Goal: Information Seeking & Learning: Learn about a topic

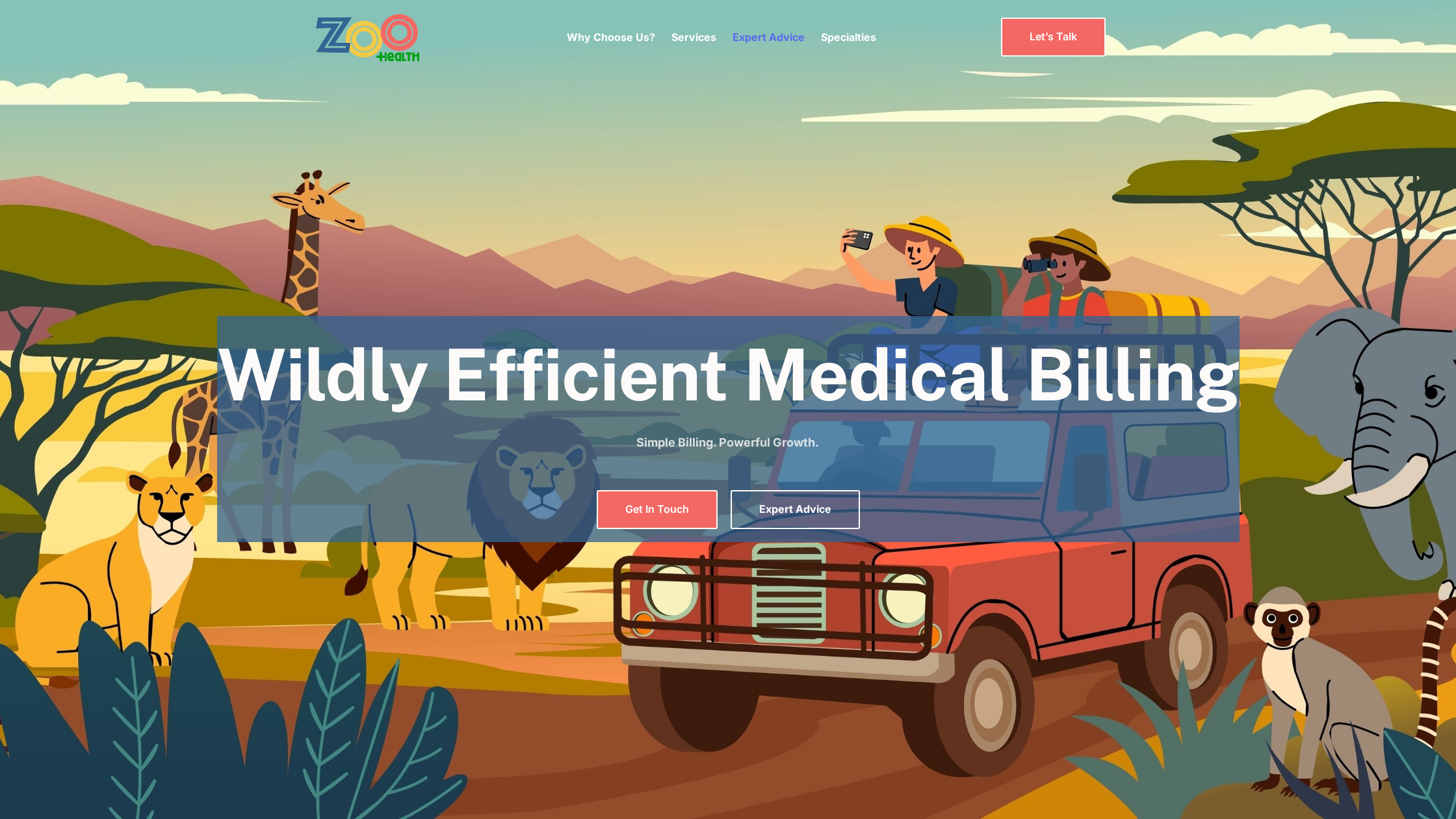
click at [760, 35] on link "Expert Advice" at bounding box center [768, 37] width 72 height 13
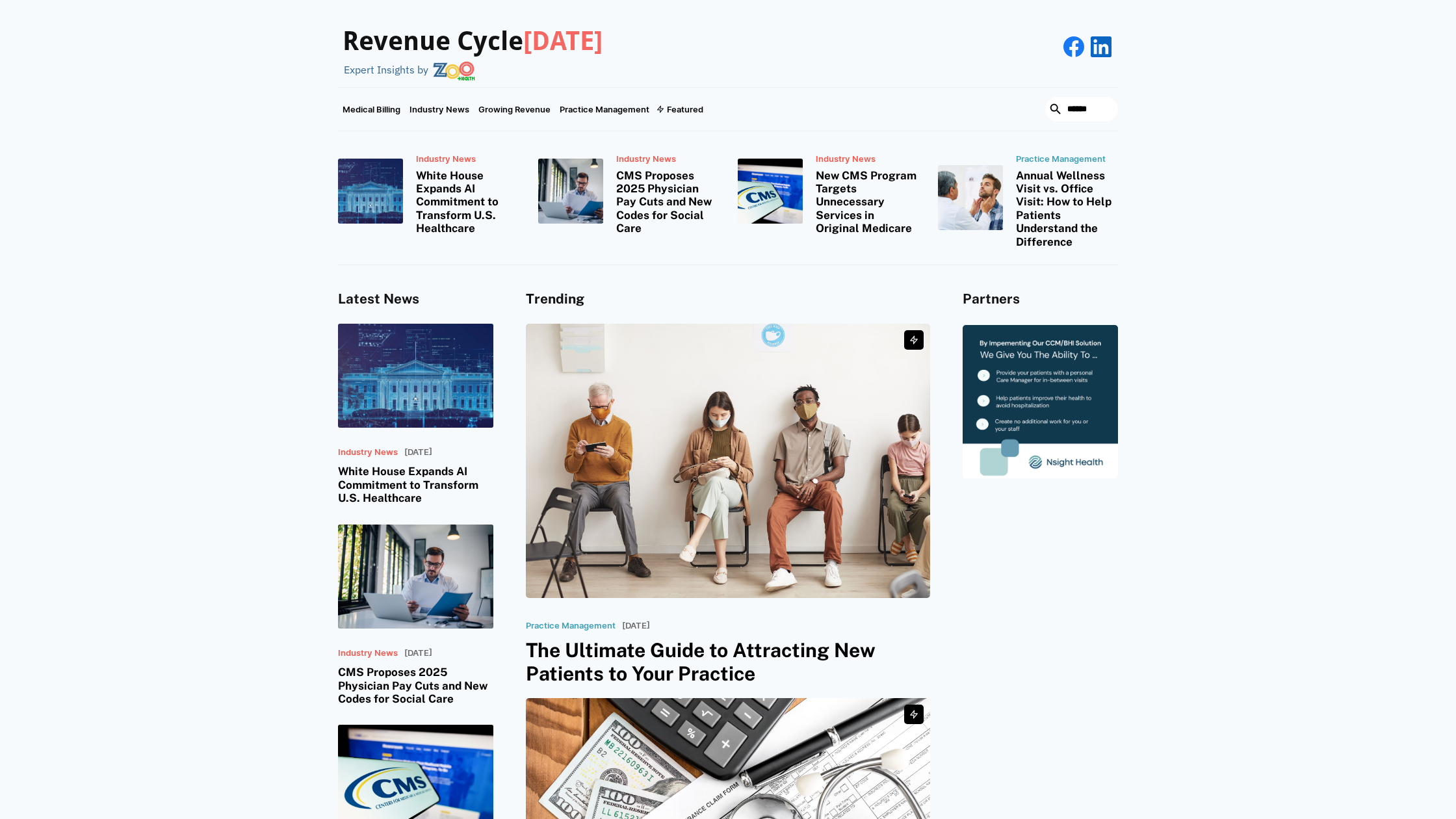
click at [722, 480] on img at bounding box center [728, 461] width 404 height 274
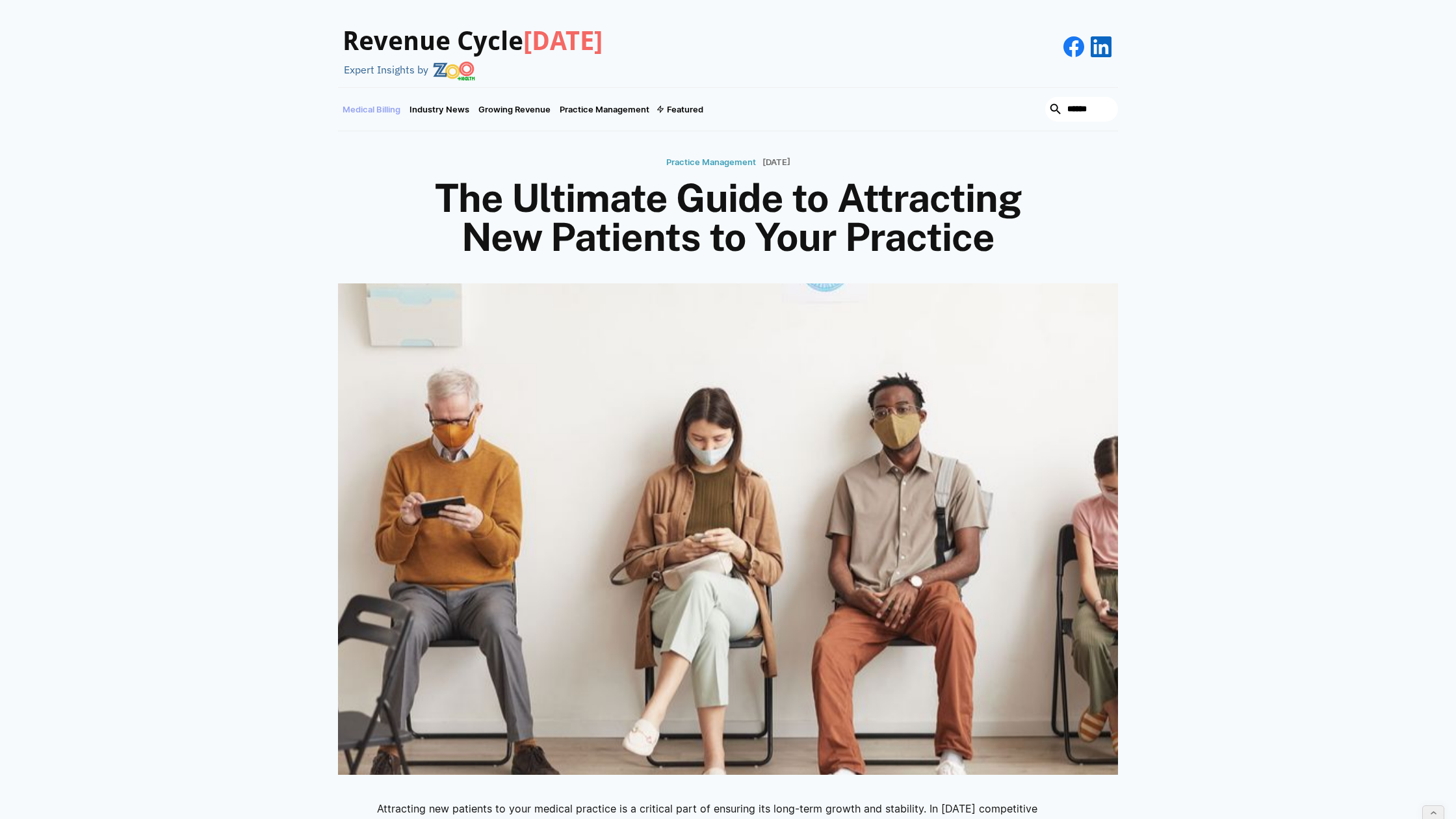
click at [389, 104] on link "Medical Billing" at bounding box center [371, 108] width 67 height 43
click at [479, 187] on h1 "The Ultimate Guide to Attracting New Patients to Your Practice" at bounding box center [728, 218] width 624 height 78
click at [959, 240] on h1 "The Ultimate Guide to Attracting New Patients to Your Practice" at bounding box center [728, 218] width 624 height 78
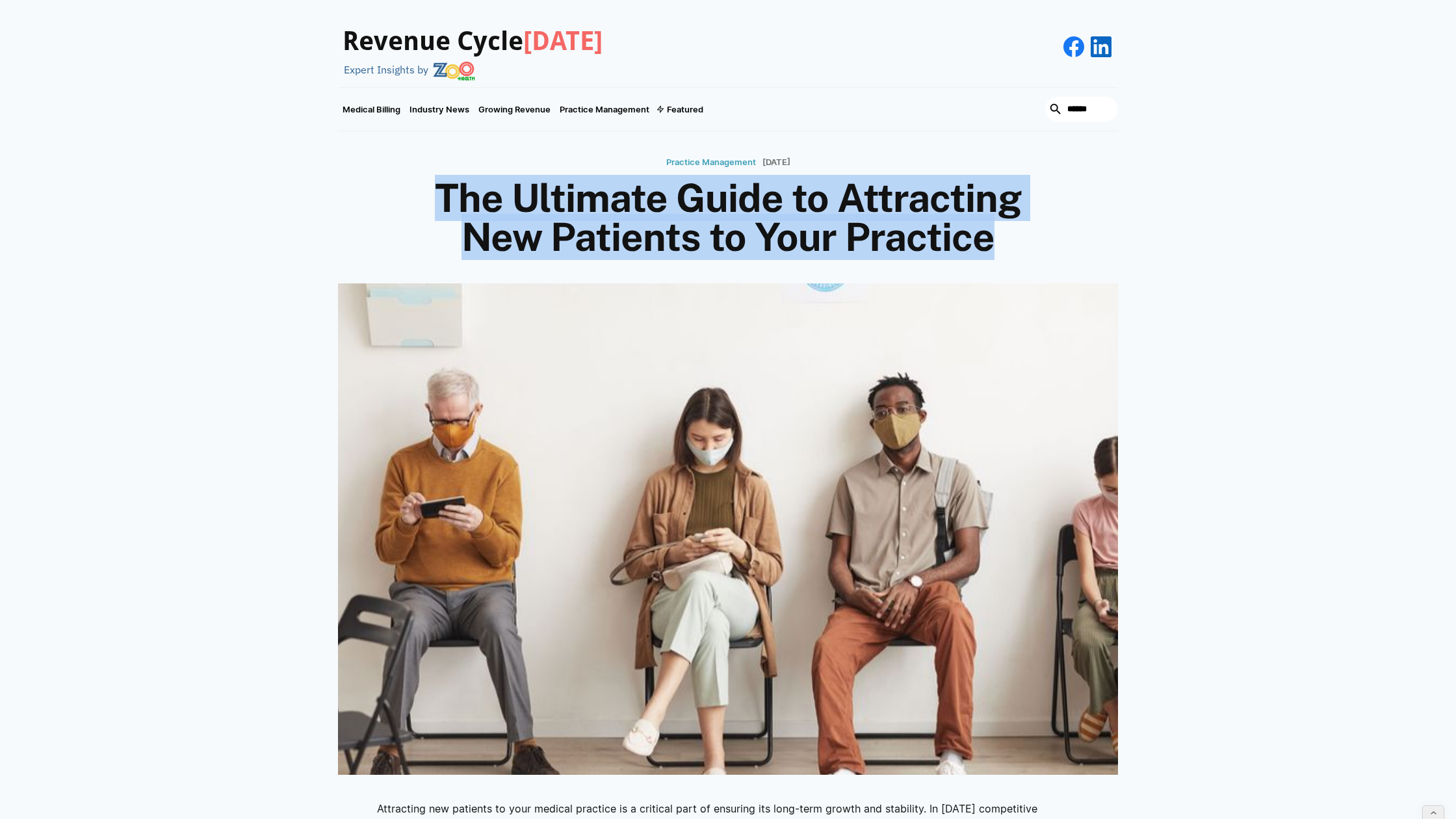
copy h1 "The Ultimate Guide to Attracting New Patients to Your Practice"
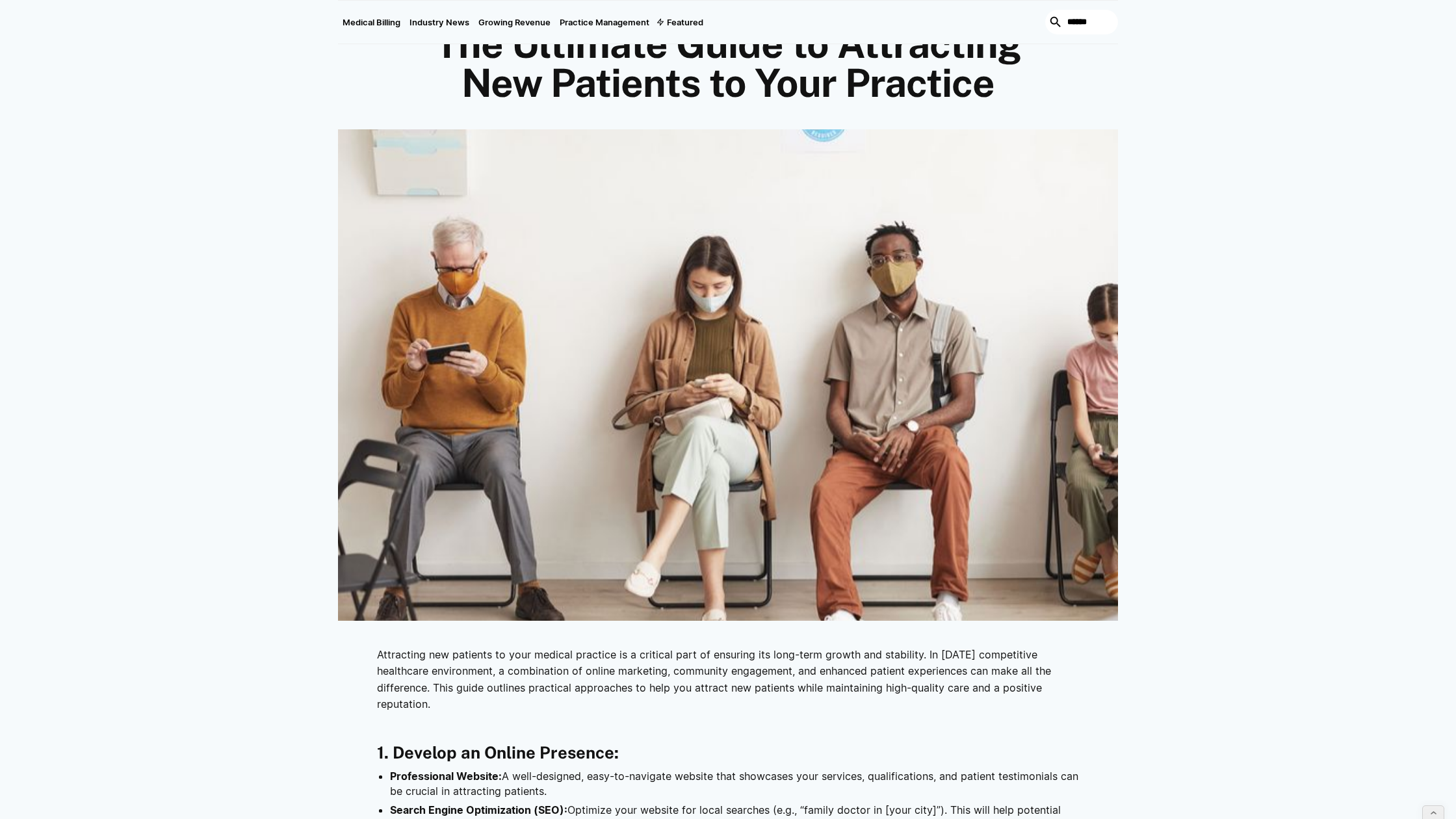
scroll to position [173, 0]
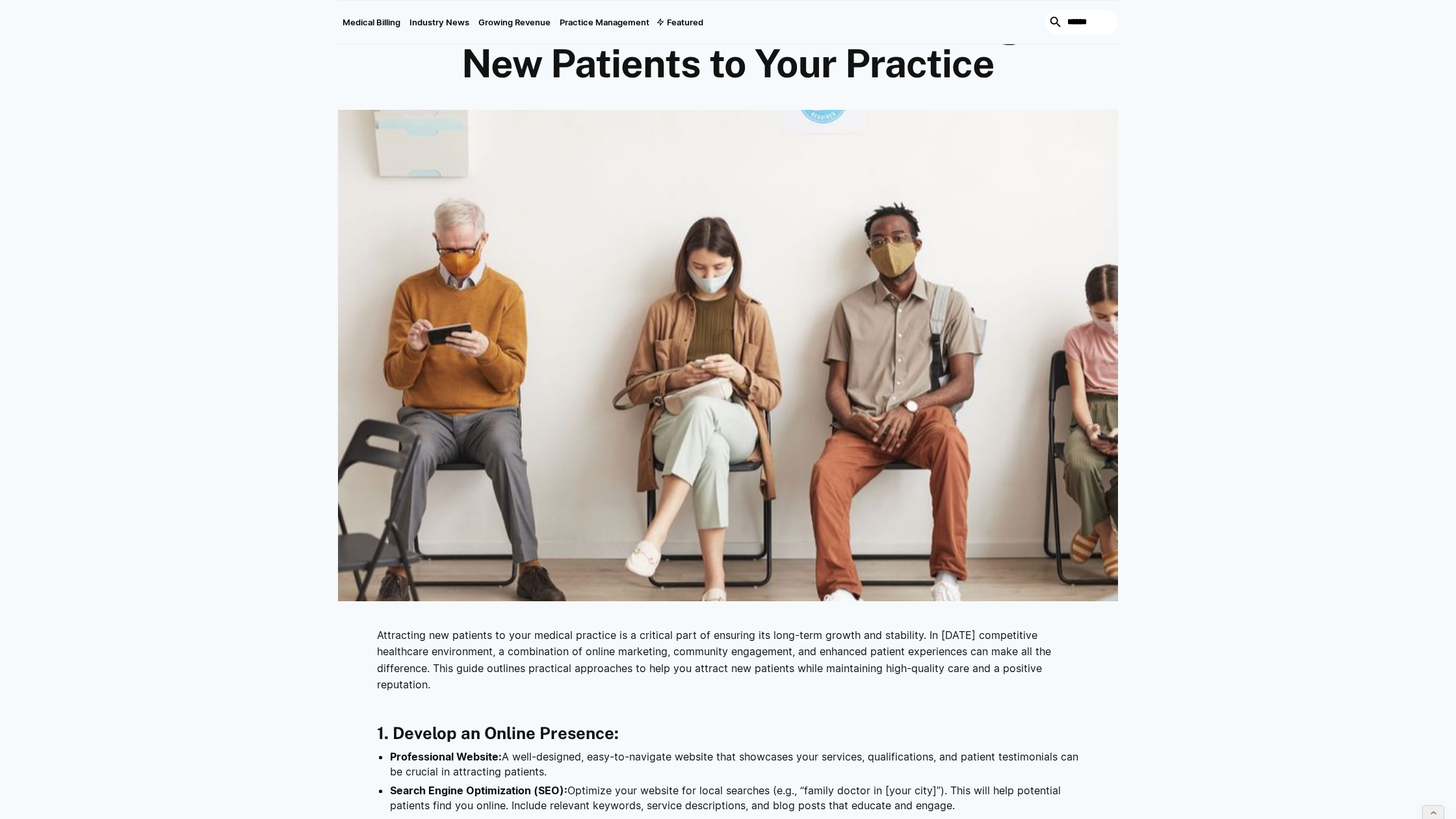
drag, startPoint x: 431, startPoint y: 683, endPoint x: 373, endPoint y: 634, distance: 75.9
copy p "Attracting new patients to your medical practice is a critical part of ensuring…"
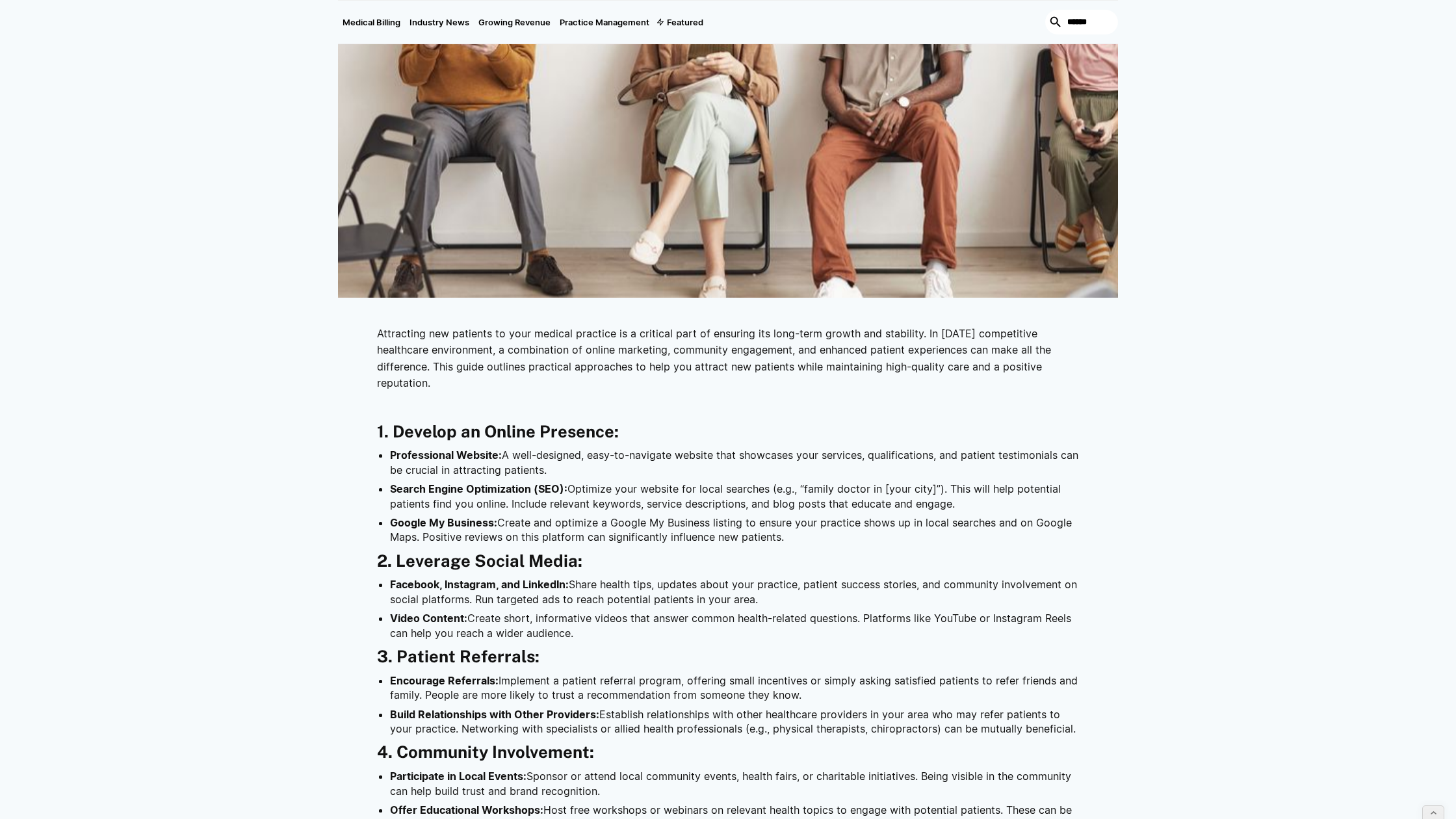
scroll to position [484, 0]
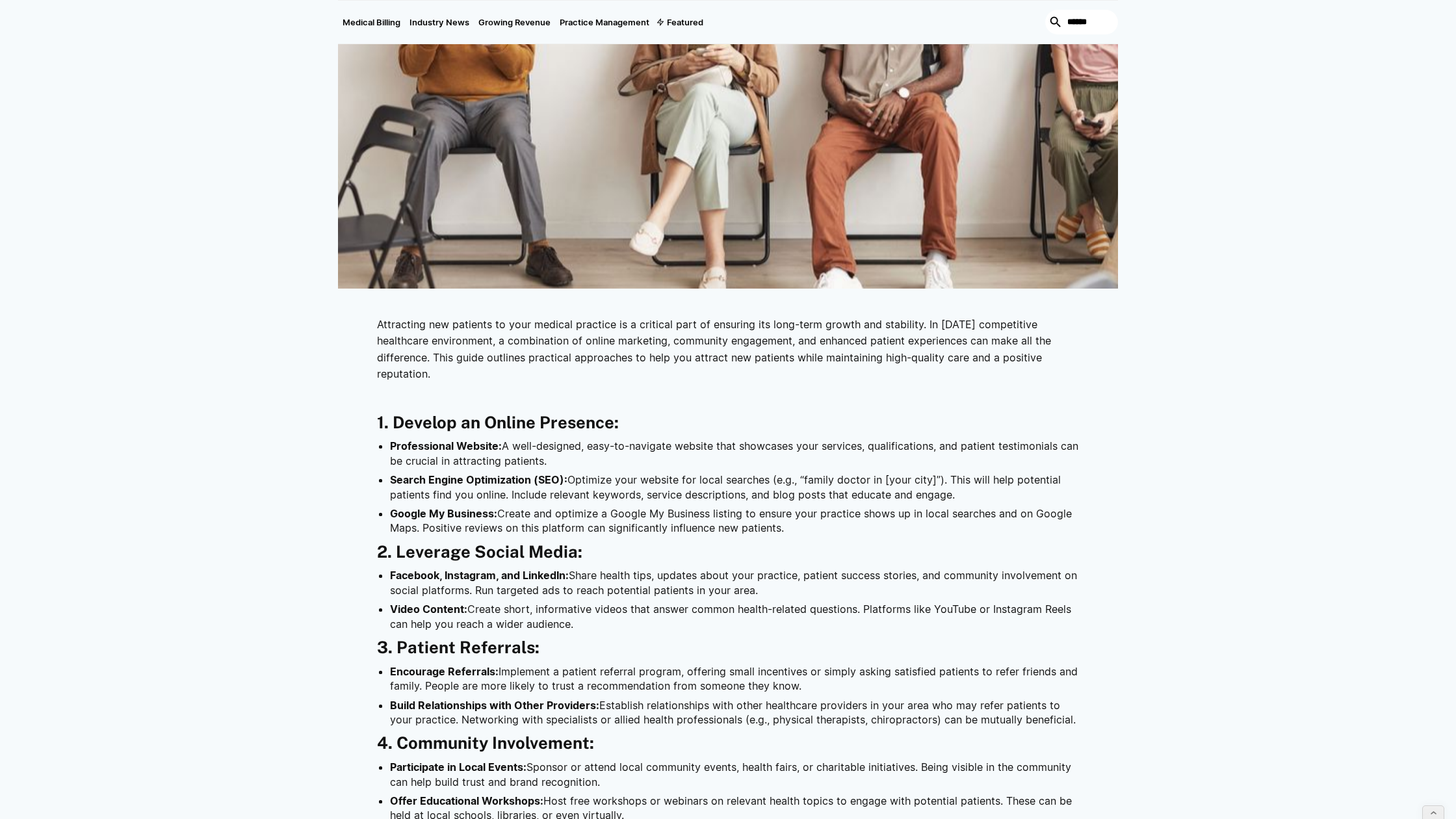
click at [1191, 347] on div "Practice Management August 12, 2025 The Ultimate Guide to Attracting New Patien…" at bounding box center [728, 475] width 1456 height 1656
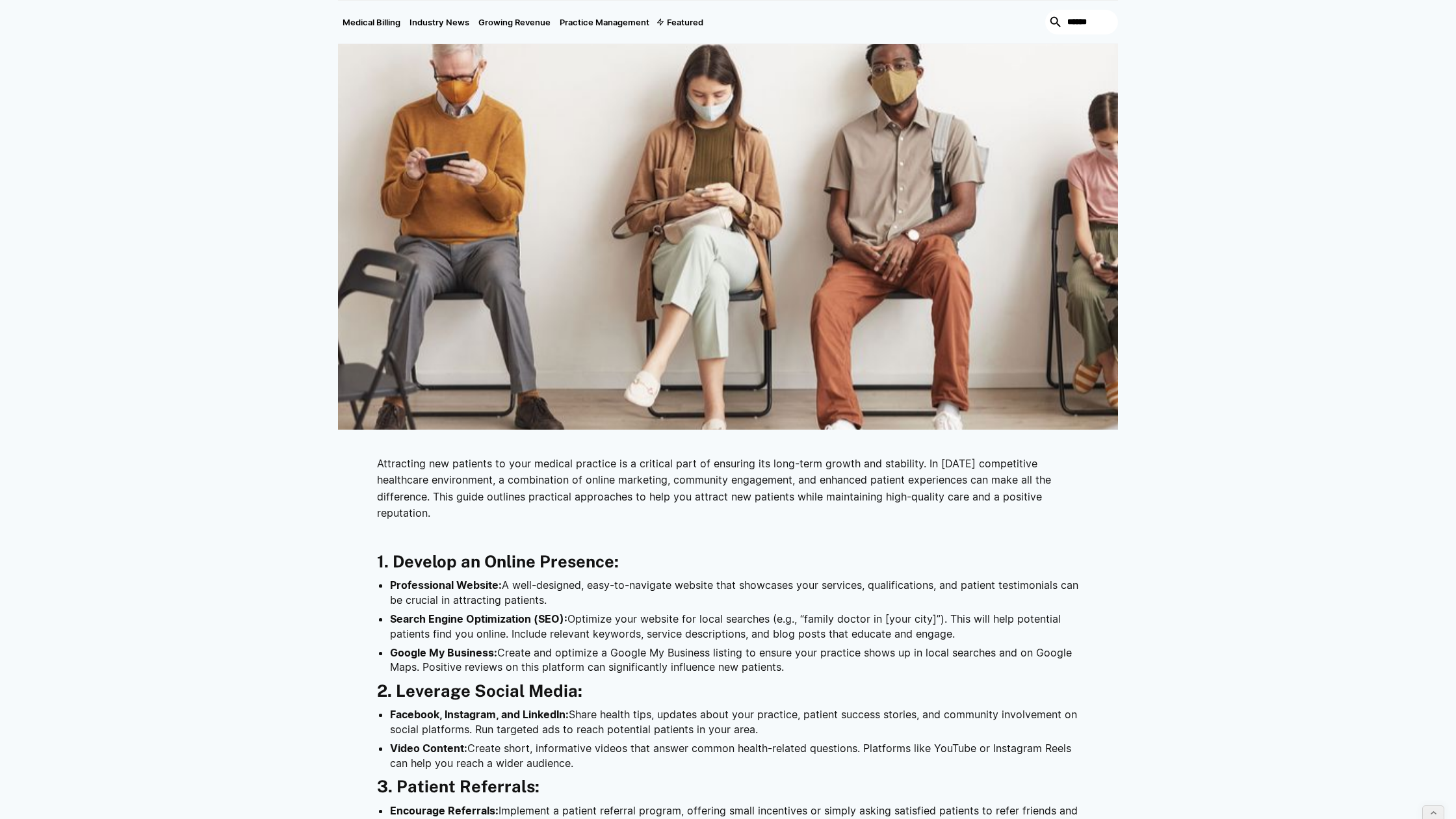
scroll to position [0, 0]
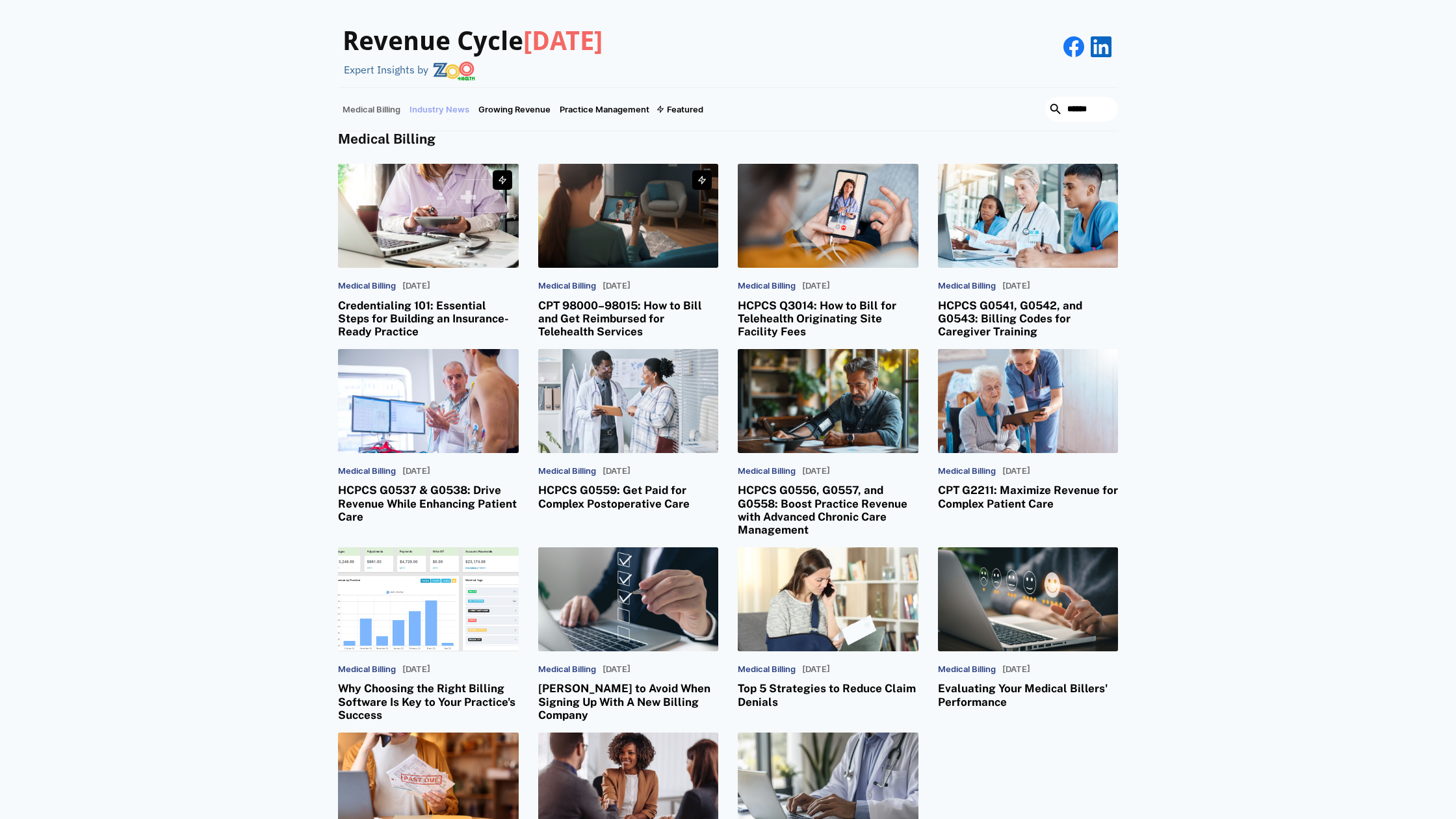
click at [433, 109] on link "Industry News" at bounding box center [438, 108] width 69 height 43
